Goal: Task Accomplishment & Management: Manage account settings

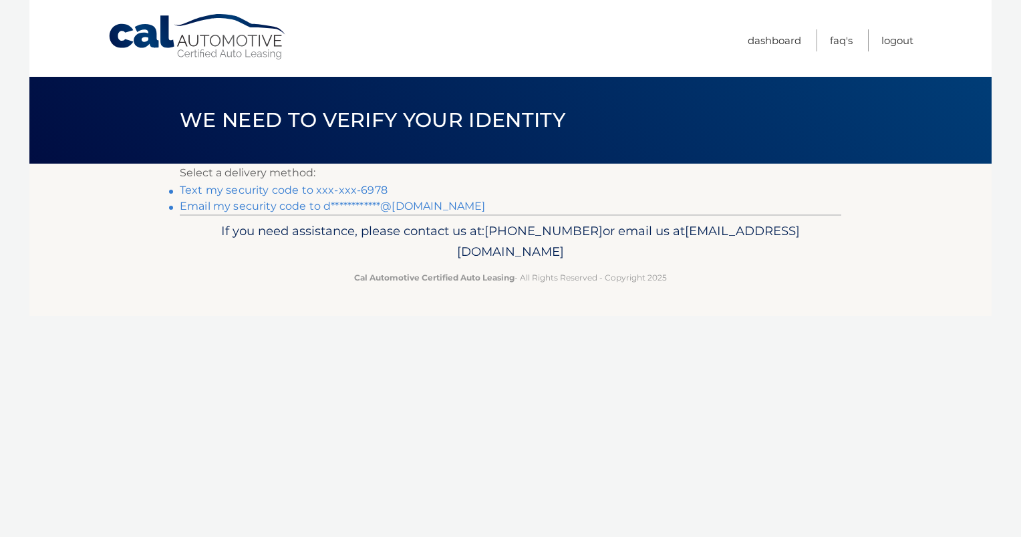
click at [268, 188] on link "Text my security code to xxx-xxx-6978" at bounding box center [284, 190] width 208 height 13
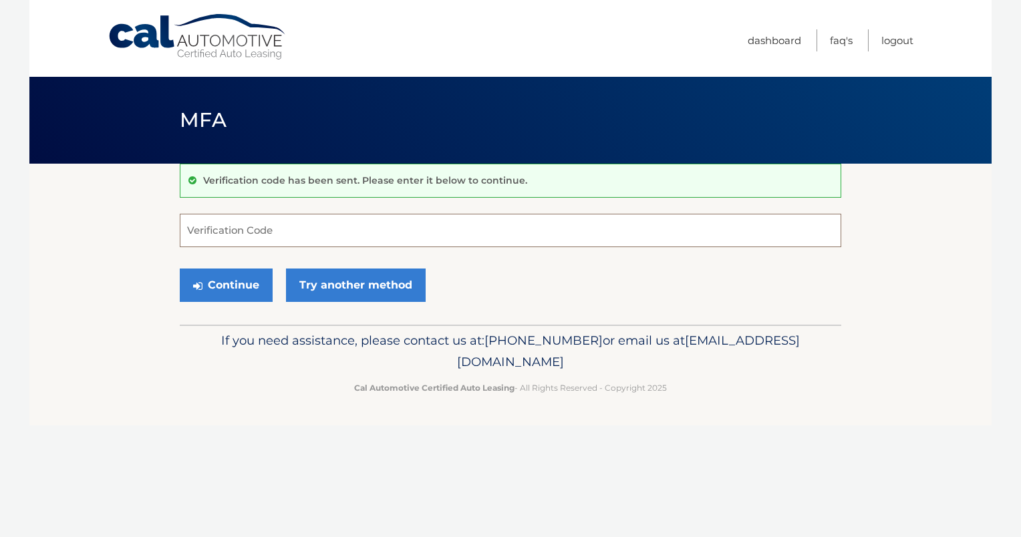
click at [219, 231] on input "Verification Code" at bounding box center [510, 230] width 661 height 33
type input "277371"
click at [180, 269] on button "Continue" at bounding box center [226, 285] width 93 height 33
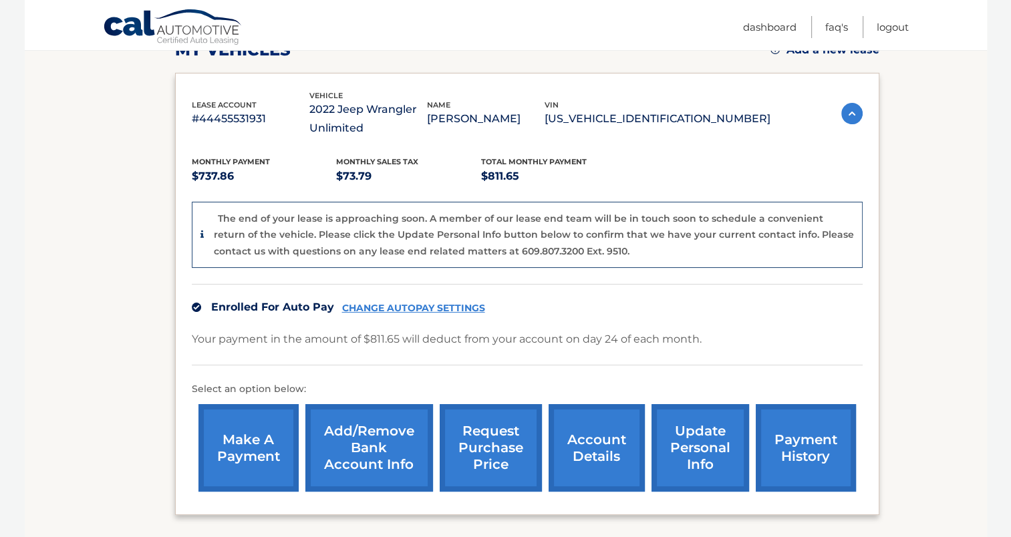
scroll to position [267, 0]
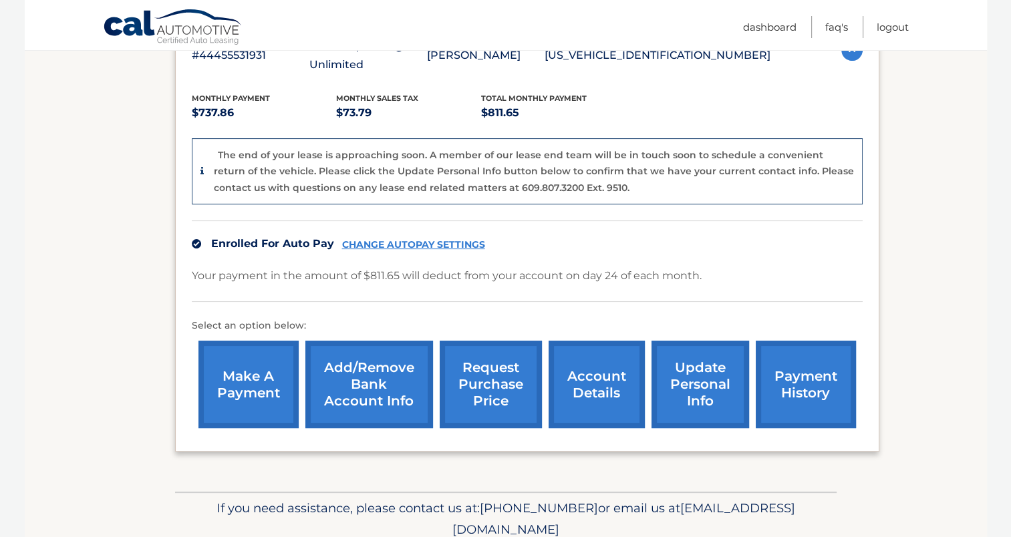
click at [571, 385] on link "account details" at bounding box center [597, 385] width 96 height 88
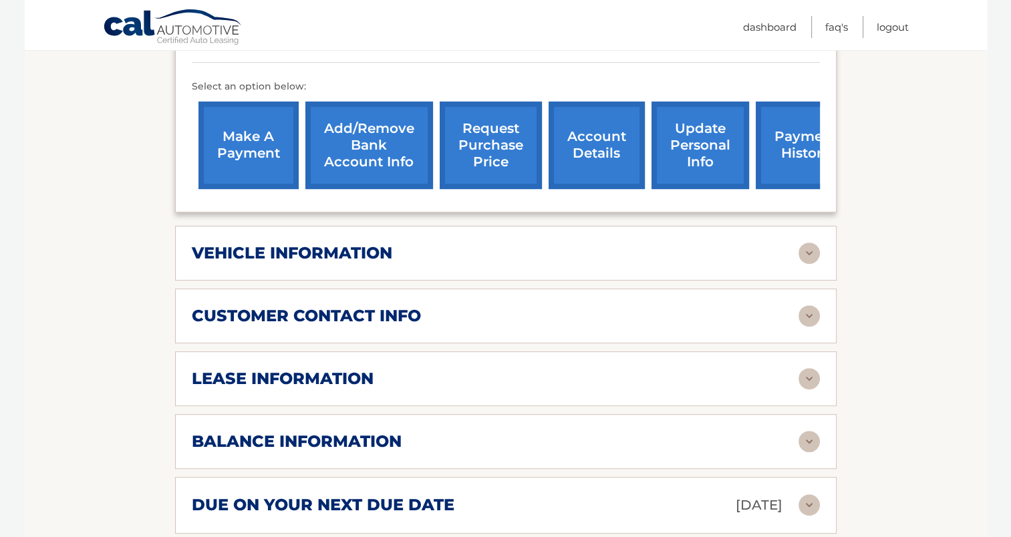
scroll to position [468, 0]
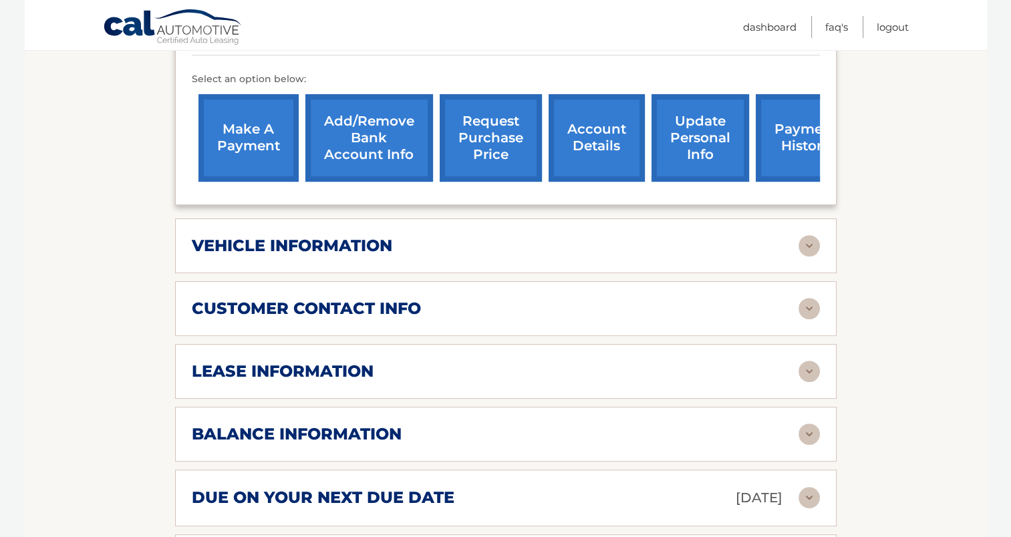
click at [802, 361] on img at bounding box center [808, 371] width 21 height 21
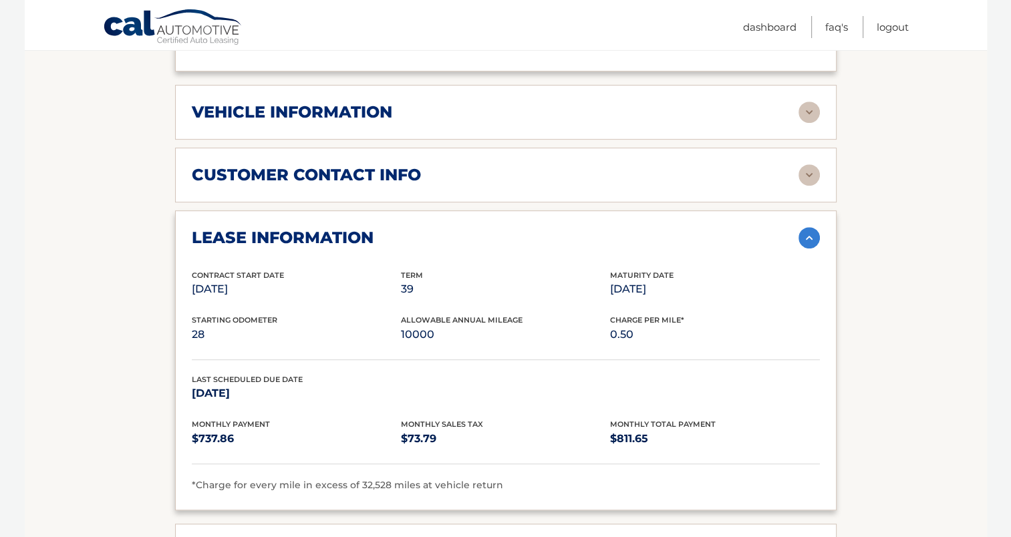
scroll to position [668, 0]
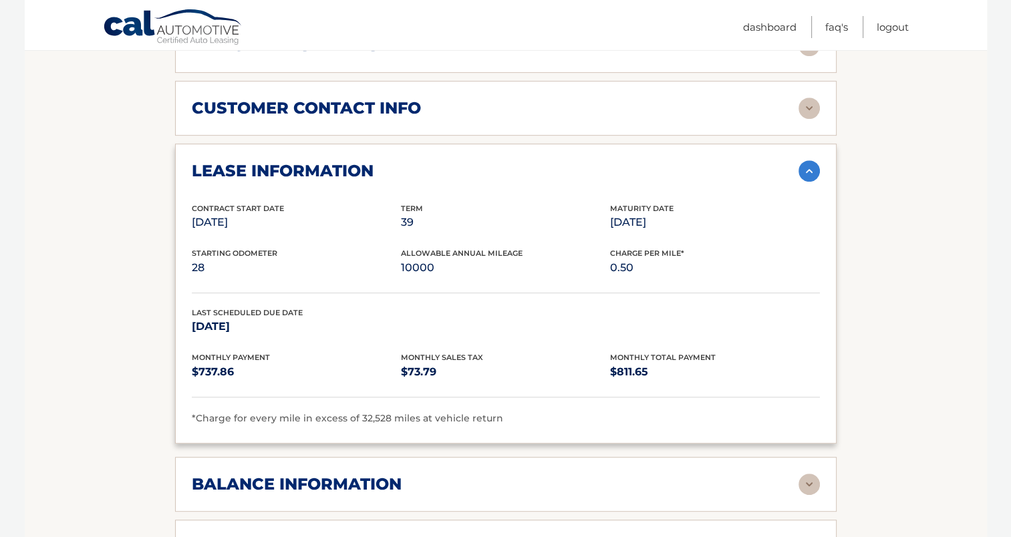
click at [812, 160] on img at bounding box center [808, 170] width 21 height 21
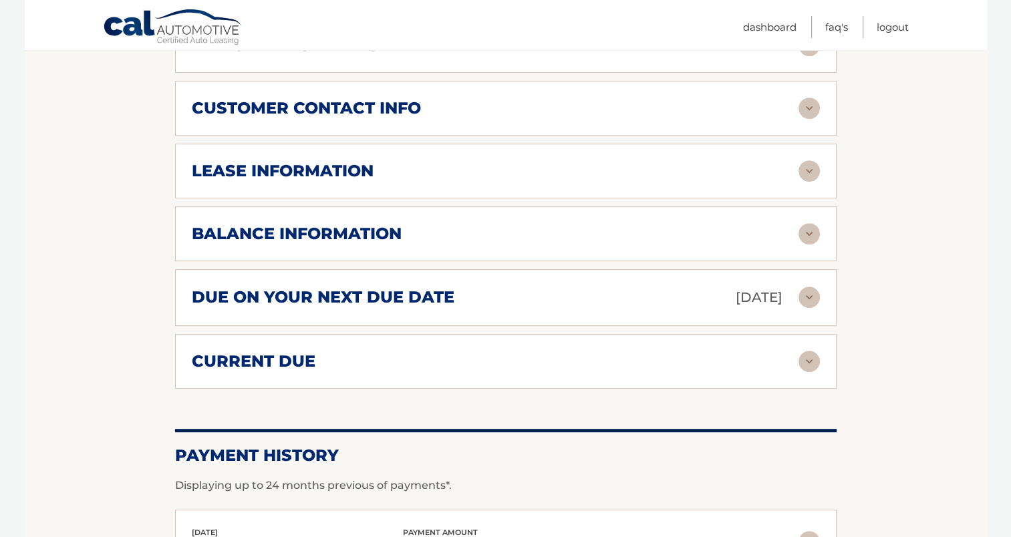
click at [810, 223] on img at bounding box center [808, 233] width 21 height 21
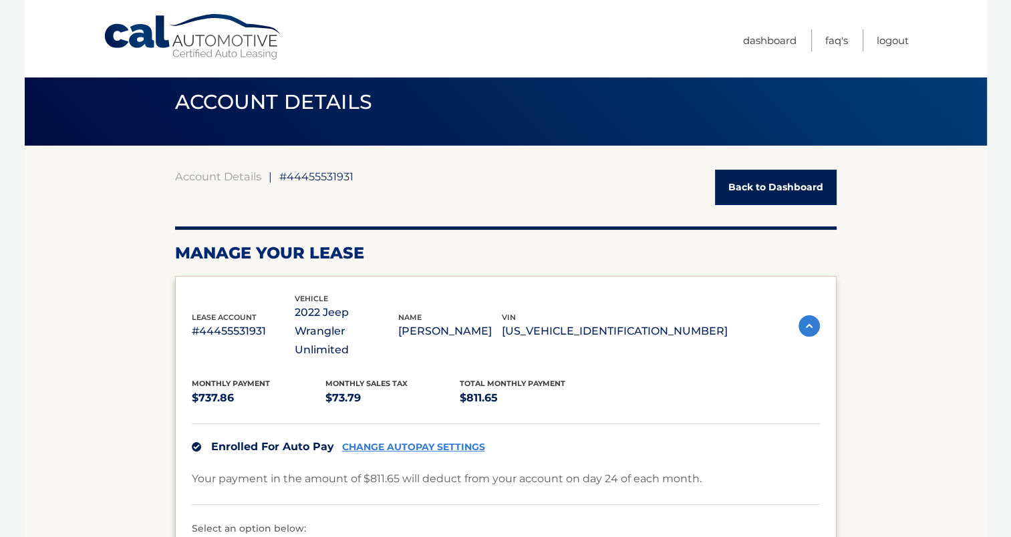
scroll to position [0, 0]
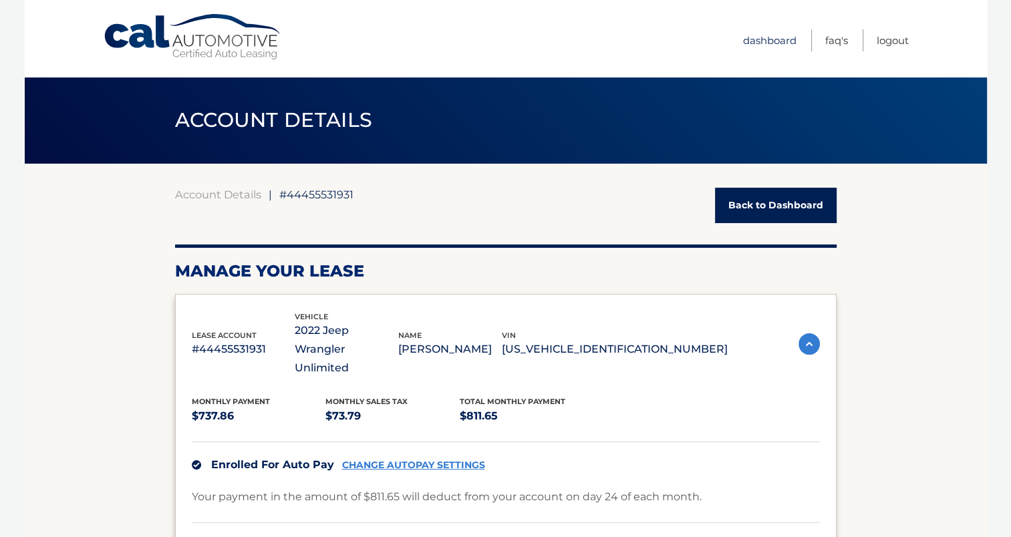
click at [768, 39] on link "Dashboard" at bounding box center [769, 40] width 53 height 22
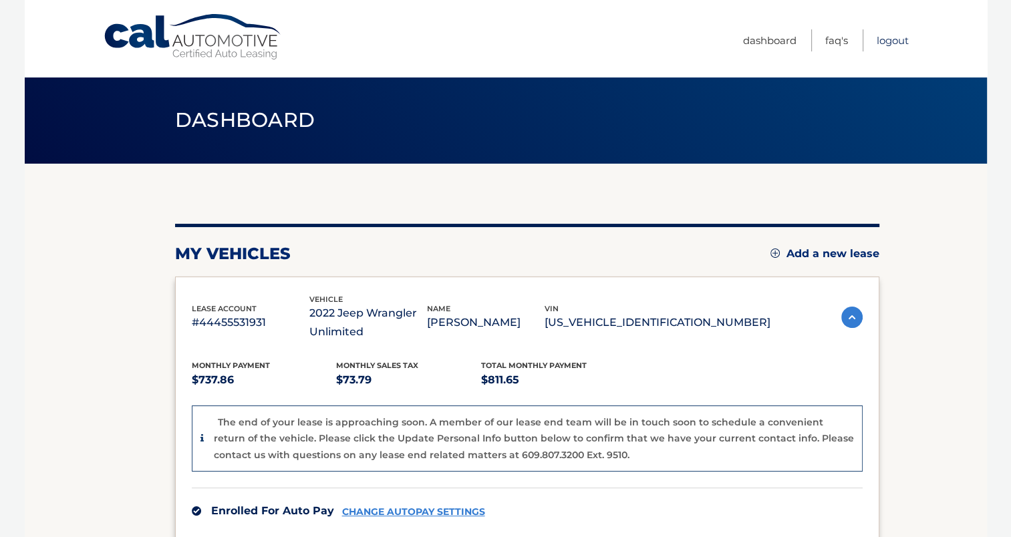
click at [892, 35] on link "Logout" at bounding box center [893, 40] width 32 height 22
